Goal: Understand process/instructions: Learn how to perform a task or action

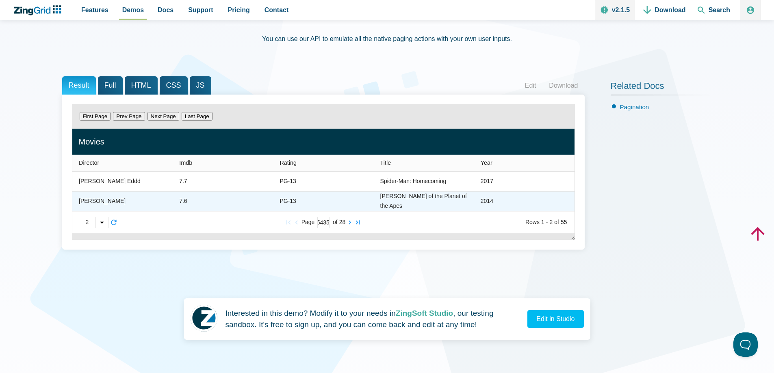
scroll to position [0, 17]
type input "134543534"
click at [391, 219] on div "Page 134543534 of 28" at bounding box center [323, 222] width 163 height 11
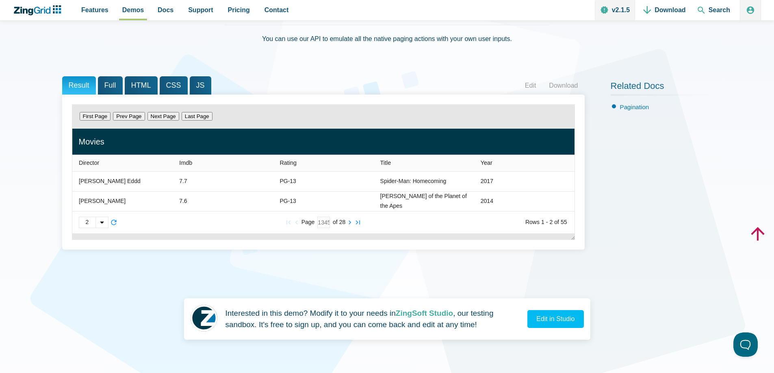
click at [321, 220] on input "134543534" at bounding box center [323, 222] width 13 height 11
type input "13"
click at [470, 252] on div "Result Full HTML CSS JS Edit Download First Page Prev Page Next Page Last Page …" at bounding box center [387, 169] width 650 height 186
drag, startPoint x: 467, startPoint y: 250, endPoint x: 453, endPoint y: 249, distance: 13.8
click at [465, 250] on div "Result Full HTML CSS JS Edit Download First Page Prev Page Next Page Last Page …" at bounding box center [387, 169] width 650 height 186
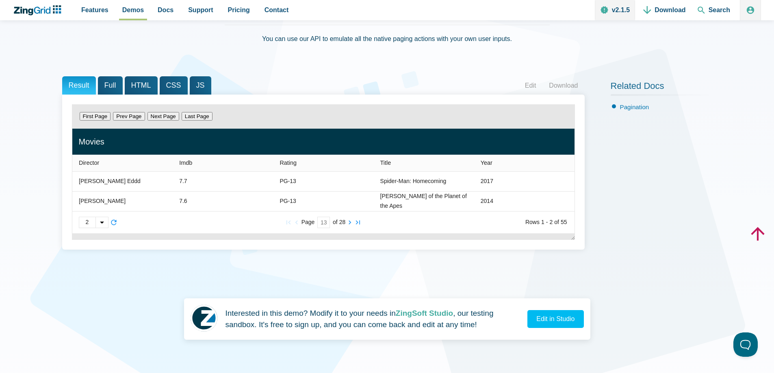
drag, startPoint x: 326, startPoint y: 222, endPoint x: 318, endPoint y: 221, distance: 7.7
click at [318, 221] on input "13" at bounding box center [323, 222] width 13 height 11
click at [319, 222] on input "13" at bounding box center [323, 222] width 13 height 11
drag, startPoint x: 324, startPoint y: 221, endPoint x: 328, endPoint y: 219, distance: 4.5
click at [324, 221] on input "13" at bounding box center [323, 222] width 13 height 11
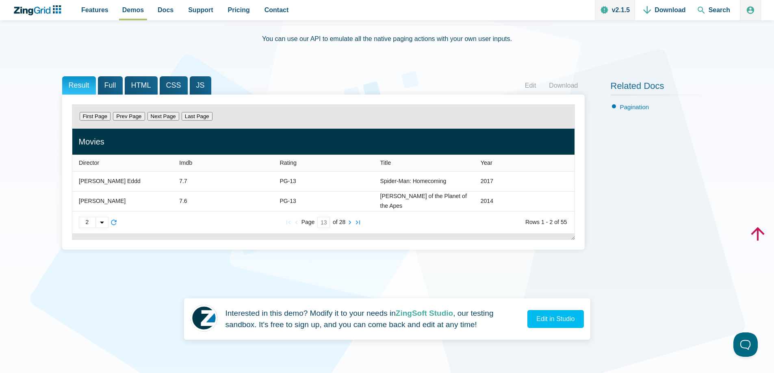
click at [329, 219] on input "13" at bounding box center [323, 222] width 13 height 11
type zg-input "13"
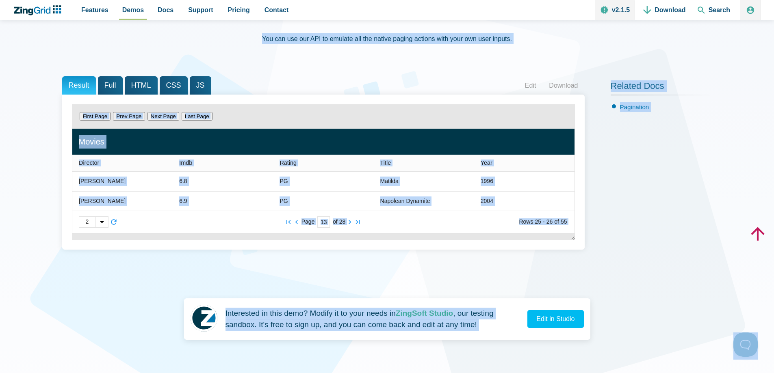
click at [325, 221] on input "13" at bounding box center [323, 222] width 13 height 11
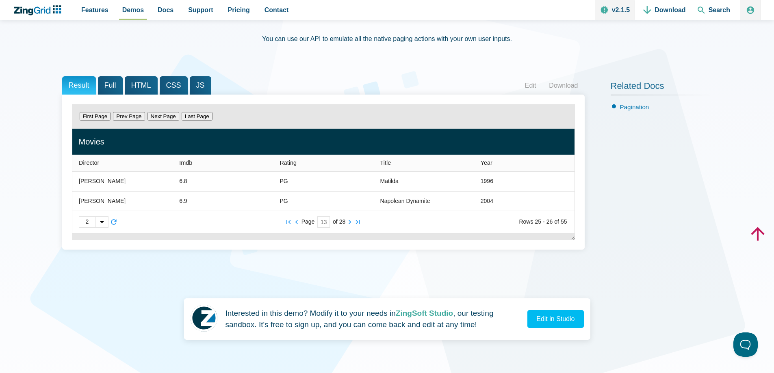
drag, startPoint x: 327, startPoint y: 222, endPoint x: 315, endPoint y: 222, distance: 11.4
click at [315, 222] on div "Page 13 of 28" at bounding box center [323, 222] width 163 height 11
click at [371, 225] on div "Page 12 of 28" at bounding box center [323, 222] width 163 height 11
click at [320, 224] on input "12" at bounding box center [323, 222] width 13 height 11
drag, startPoint x: 325, startPoint y: 223, endPoint x: 321, endPoint y: 223, distance: 4.9
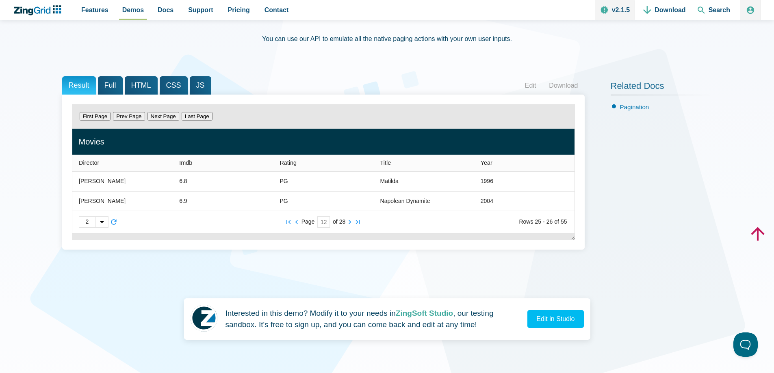
click at [321, 223] on input "12" at bounding box center [323, 222] width 13 height 11
click at [325, 225] on input "13" at bounding box center [323, 222] width 13 height 11
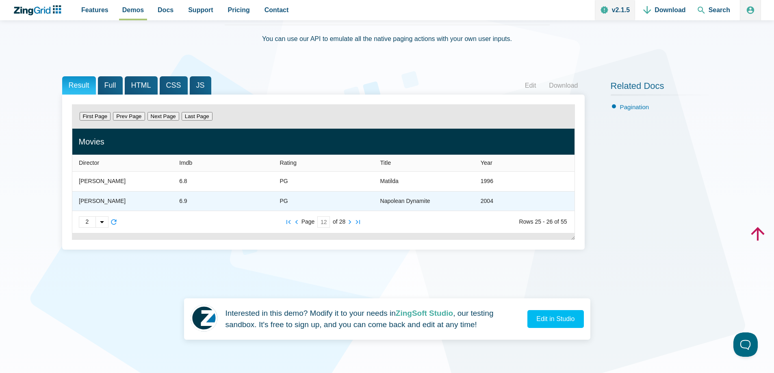
type input "1"
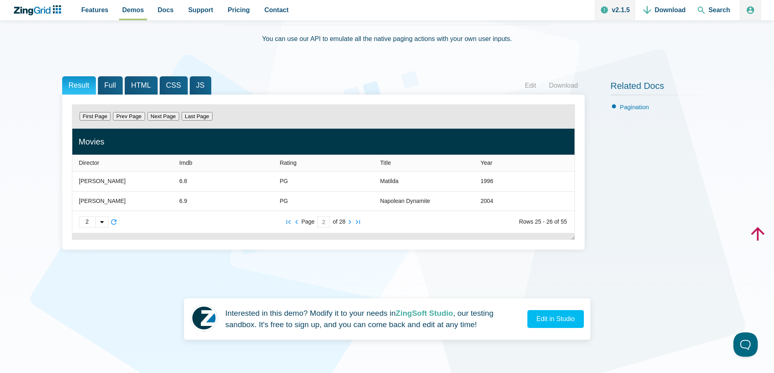
type input "2"
click at [444, 228] on div "2 2 5 15 Page 2 of 28 Rows 25 - 26 of 55" at bounding box center [323, 222] width 502 height 22
click at [325, 222] on input "2" at bounding box center [323, 222] width 13 height 11
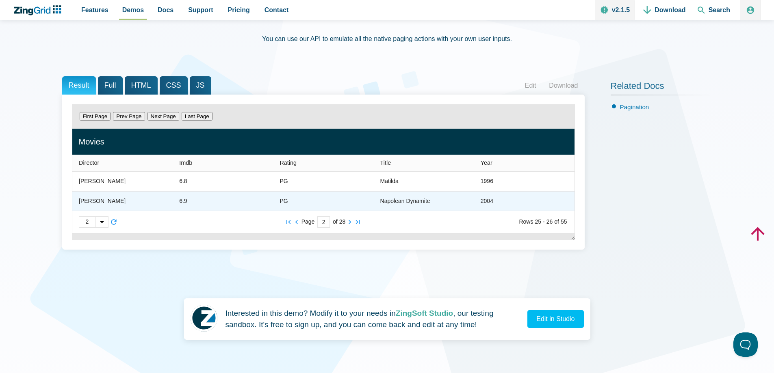
type zg-input "2"
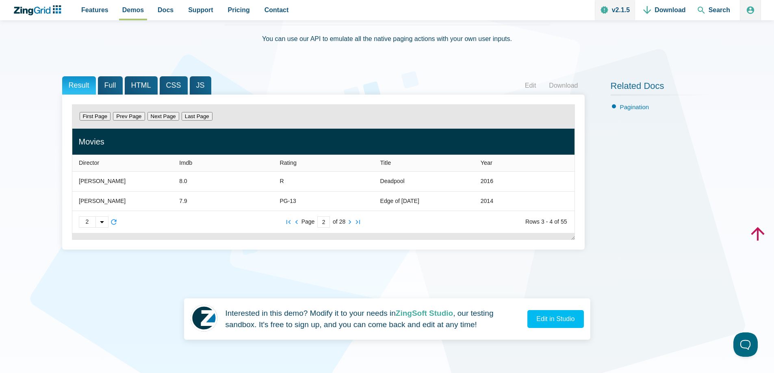
drag, startPoint x: 406, startPoint y: 226, endPoint x: 398, endPoint y: 227, distance: 8.6
click at [405, 226] on div "2 2 5 15 Page 2 of 28 Rows 3 - 4 of 55" at bounding box center [323, 222] width 502 height 22
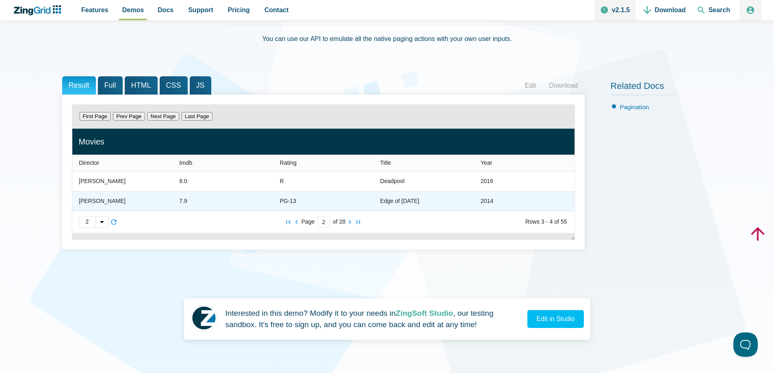
drag, startPoint x: 325, startPoint y: 196, endPoint x: 307, endPoint y: 192, distance: 18.4
click at [323, 196] on zg-cell "PG-13" at bounding box center [323, 201] width 100 height 20
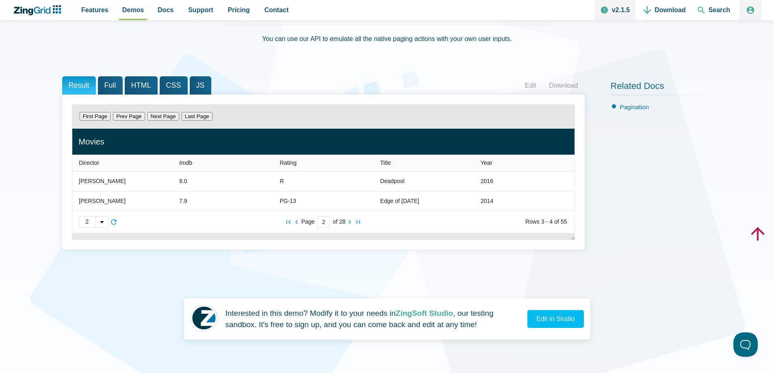
click at [331, 255] on div "Result Full HTML CSS JS Edit Download First Page Prev Page Next Page Last Page …" at bounding box center [387, 169] width 650 height 186
click at [642, 261] on div "Related Docs Pagination" at bounding box center [662, 169] width 102 height 186
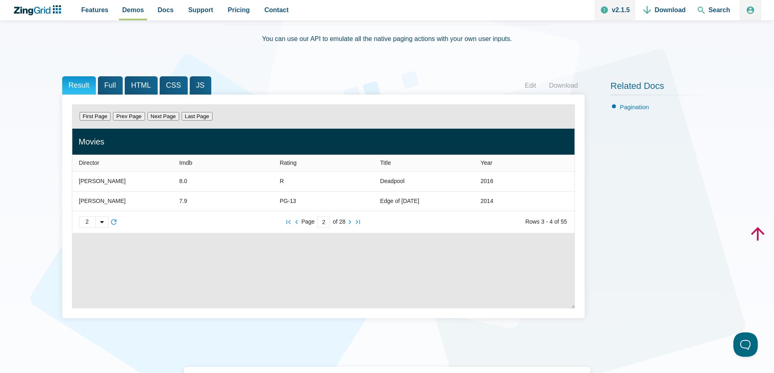
drag, startPoint x: 573, startPoint y: 239, endPoint x: 562, endPoint y: 312, distance: 74.0
click at [562, 309] on div "First Page Prev Page Next Page Last Page Director Imdb Rating Title Year [PERSO…" at bounding box center [323, 206] width 503 height 204
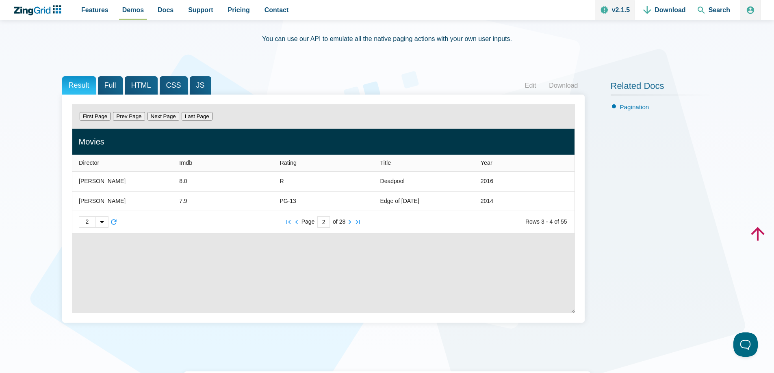
click at [607, 239] on div "Result Full HTML CSS JS Edit Download First Page Prev Page Next Page Last Page …" at bounding box center [387, 205] width 650 height 259
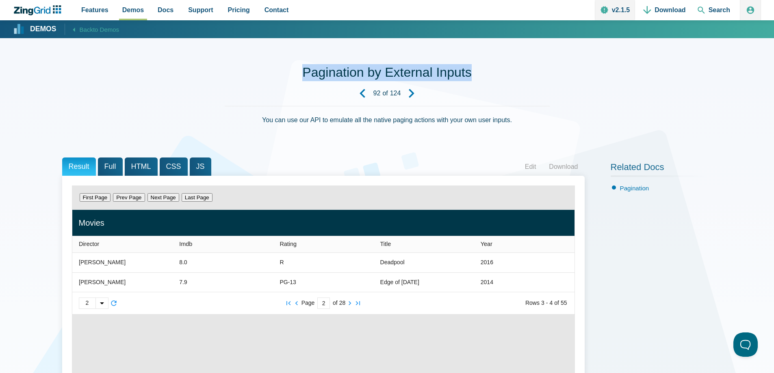
drag, startPoint x: 308, startPoint y: 74, endPoint x: 481, endPoint y: 77, distance: 173.1
click at [481, 77] on div "Pagination by External Inputs 92 of 124 You can use our API to emulate all the …" at bounding box center [387, 104] width 650 height 80
copy h1 "Pagination by External Inputs"
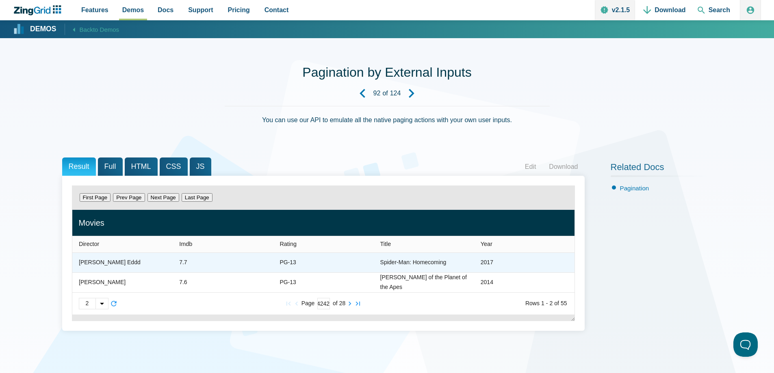
type input "144444324242342342342424242424"
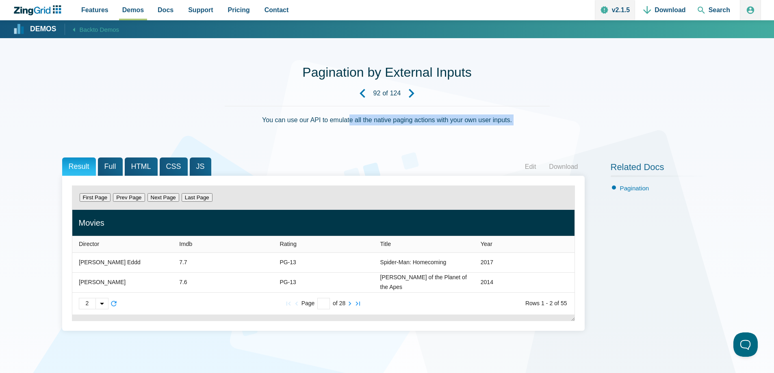
drag, startPoint x: 349, startPoint y: 145, endPoint x: 343, endPoint y: 147, distance: 6.6
click at [349, 147] on div "Pagination by External Inputs 92 of 124 You can use our API to emulate all the …" at bounding box center [387, 336] width 650 height 597
click at [266, 113] on div "You can use our API to emulate all the native paging actions with your own user…" at bounding box center [387, 125] width 325 height 39
click at [615, 276] on div "Related Docs Pagination" at bounding box center [662, 251] width 102 height 186
